Goal: Use online tool/utility: Utilize a website feature to perform a specific function

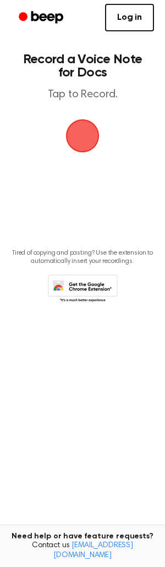
click at [98, 131] on span "button" at bounding box center [82, 135] width 31 height 31
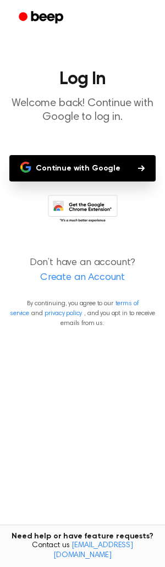
click at [89, 173] on button "Continue with Google" at bounding box center [82, 168] width 146 height 26
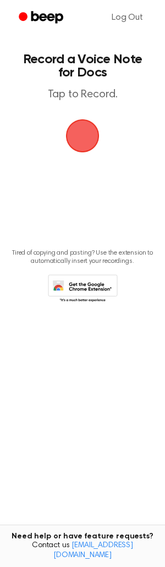
click at [85, 130] on span "button" at bounding box center [83, 136] width 34 height 34
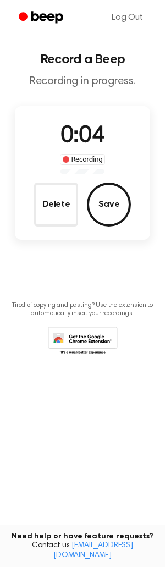
click at [110, 207] on button "Save" at bounding box center [109, 205] width 44 height 44
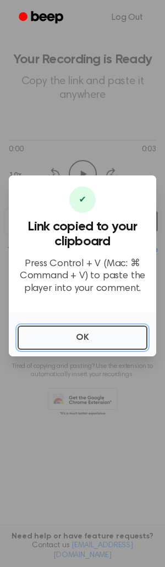
click at [112, 333] on button "OK" at bounding box center [83, 337] width 130 height 24
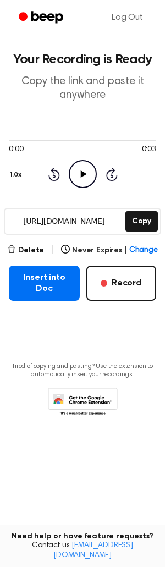
click at [67, 284] on button "Insert into Doc" at bounding box center [44, 283] width 71 height 35
click at [141, 246] on span "Change" at bounding box center [143, 251] width 29 height 12
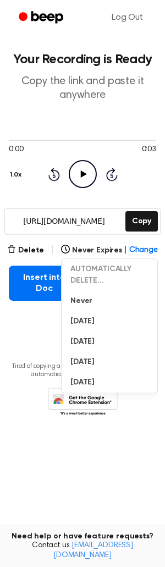
click at [93, 299] on button "Never" at bounding box center [110, 301] width 96 height 20
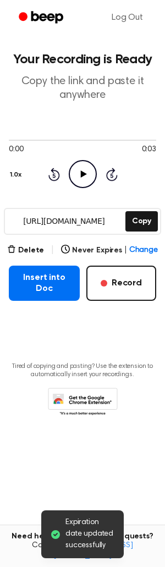
click at [61, 289] on button "Insert into Doc" at bounding box center [44, 283] width 71 height 35
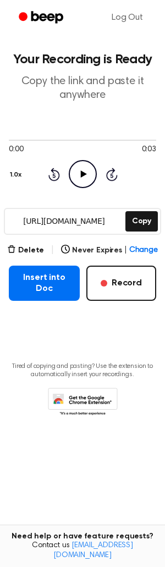
click at [139, 247] on span "Change" at bounding box center [143, 251] width 29 height 12
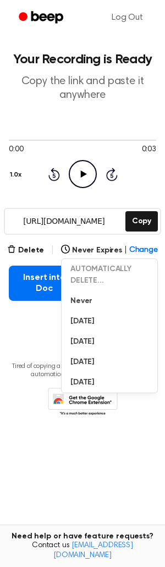
click at [112, 322] on button "[DATE]" at bounding box center [110, 321] width 96 height 20
